Goal: Task Accomplishment & Management: Manage account settings

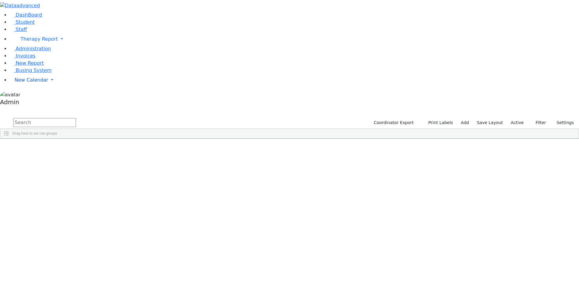
click at [36, 83] on span "New Calendar" at bounding box center [31, 80] width 34 height 6
click at [32, 95] on span "Calendar" at bounding box center [24, 92] width 22 height 6
click at [19, 83] on span "New Calendar" at bounding box center [31, 80] width 34 height 6
click at [24, 95] on span "Calendar" at bounding box center [24, 92] width 22 height 6
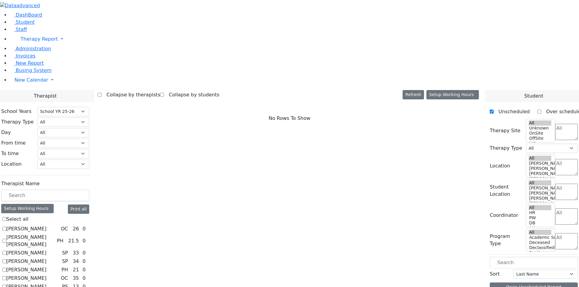
select select "212"
click at [46, 225] on label "[PERSON_NAME]" at bounding box center [26, 228] width 40 height 7
click at [6, 227] on input "[PERSON_NAME]" at bounding box center [4, 229] width 4 height 4
checkbox input "true"
select select "1"
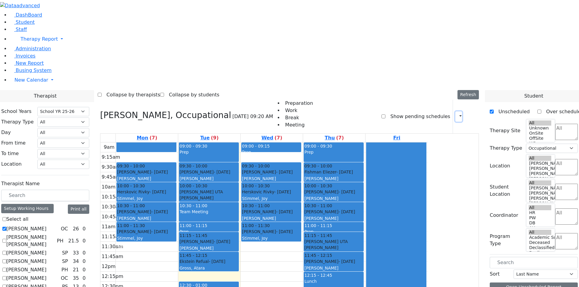
click at [458, 112] on button "button" at bounding box center [458, 117] width 7 height 10
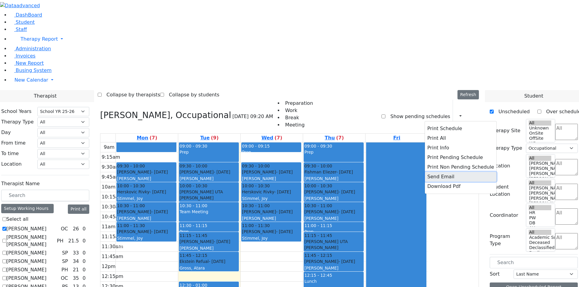
click at [446, 172] on button "Send Email" at bounding box center [460, 177] width 71 height 10
type input "ZC_Abramczyk@kjsd.k12.ny.us"
type textarea "This is schedule for Abramczyk ZC"
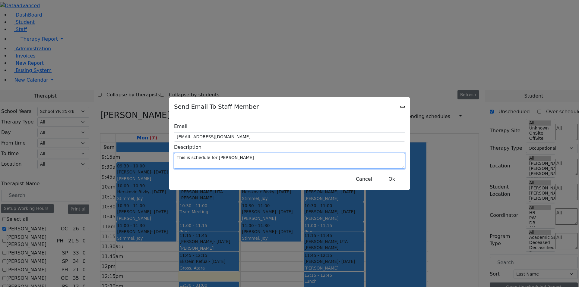
click at [303, 155] on textarea "This is schedule for Abramczyk ZC" at bounding box center [289, 161] width 231 height 16
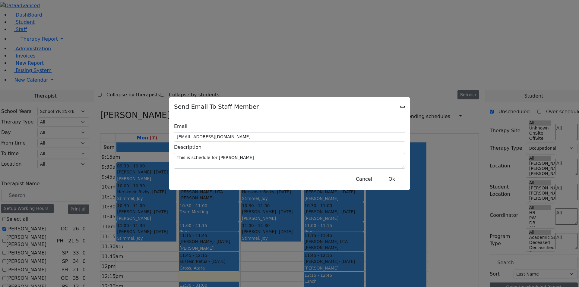
click at [188, 143] on div "Email ZC_Abramczyk@kjsd.k12.ny.us Description This is schedule for Abramczyk ZC…" at bounding box center [289, 153] width 241 height 74
copy label "Description"
click at [302, 177] on div "Cancel Ok" at bounding box center [289, 177] width 231 height 16
click at [185, 146] on label "Description" at bounding box center [187, 147] width 27 height 11
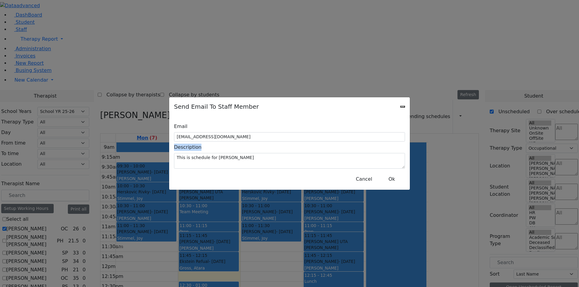
click at [185, 146] on label "Description" at bounding box center [187, 147] width 27 height 11
copy label "Description"
click at [373, 176] on button "Cancel" at bounding box center [364, 179] width 24 height 11
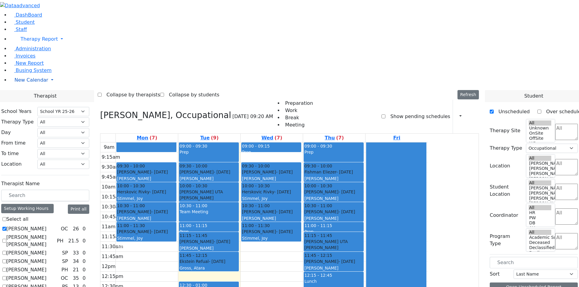
click at [31, 83] on span "New Calendar" at bounding box center [31, 80] width 34 height 6
click at [32, 52] on span "Administration" at bounding box center [33, 49] width 35 height 6
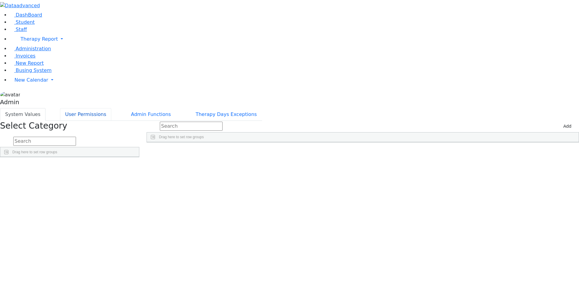
click at [111, 108] on button "User Permissions" at bounding box center [85, 114] width 51 height 13
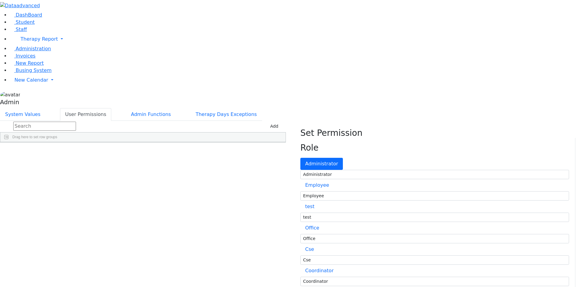
drag, startPoint x: 138, startPoint y: 171, endPoint x: 229, endPoint y: 174, distance: 91.4
click at [26, 32] on link "Staff" at bounding box center [18, 30] width 17 height 6
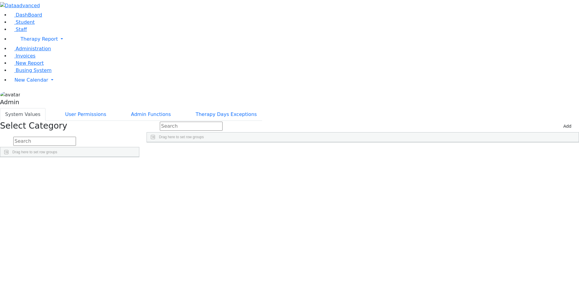
click at [76, 137] on input "text" at bounding box center [44, 141] width 63 height 9
type input "loca"
click at [135, 177] on link "Detail" at bounding box center [126, 181] width 16 height 9
click at [221, 122] on input "text" at bounding box center [191, 126] width 63 height 9
type input "[PERSON_NAME]"
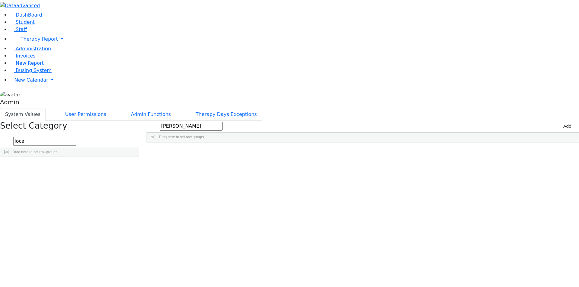
click at [450, 154] on input "Press SPACE to select this row." at bounding box center [448, 156] width 4 height 4
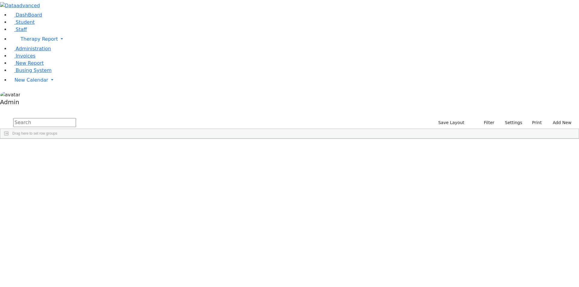
click at [76, 118] on input "text" at bounding box center [44, 122] width 63 height 9
type input "learning"
click at [107, 149] on div "Title I Teacher" at bounding box center [88, 153] width 35 height 8
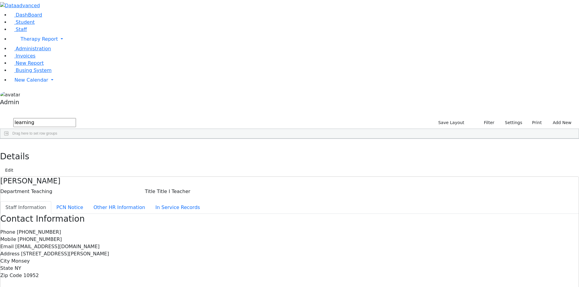
click at [36, 149] on div "Lerer" at bounding box center [18, 153] width 36 height 8
click at [6, 143] on icon "button" at bounding box center [4, 145] width 3 height 4
click at [36, 157] on div "Steinberg" at bounding box center [18, 161] width 36 height 8
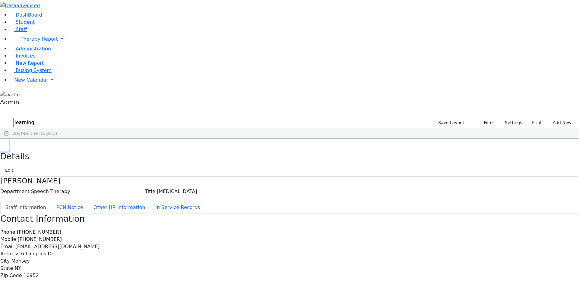
click at [9, 139] on button "button" at bounding box center [4, 145] width 9 height 13
click at [36, 149] on div "Lerer" at bounding box center [18, 153] width 36 height 8
click at [16, 166] on button "Edit" at bounding box center [9, 170] width 14 height 9
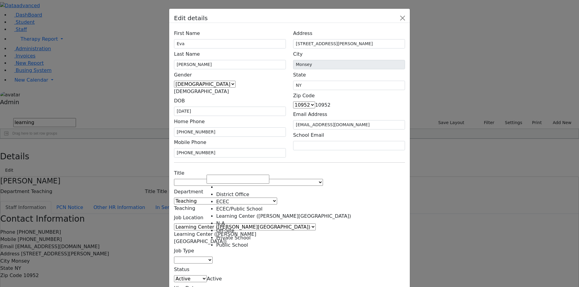
click at [226, 239] on span at bounding box center [226, 242] width 0 height 6
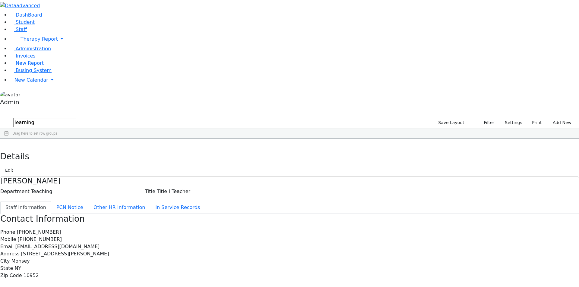
click at [147, 177] on h4 "Lerer Eva" at bounding box center [289, 181] width 578 height 9
copy div "Lerer Eva"
click at [50, 8] on icon "button" at bounding box center [47, 6] width 5 height 5
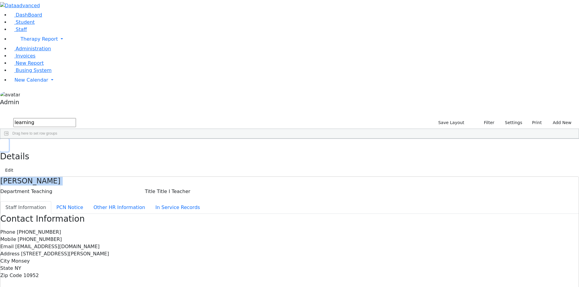
click at [3, 143] on use "button" at bounding box center [3, 143] width 0 height 0
click at [388, 165] on div "Lerer Eva Title I Teacher Teaching 9143528642 914-954-2569 evalerer@aol.com Lea…" at bounding box center [286, 157] width 572 height 17
